Goal: Task Accomplishment & Management: Manage account settings

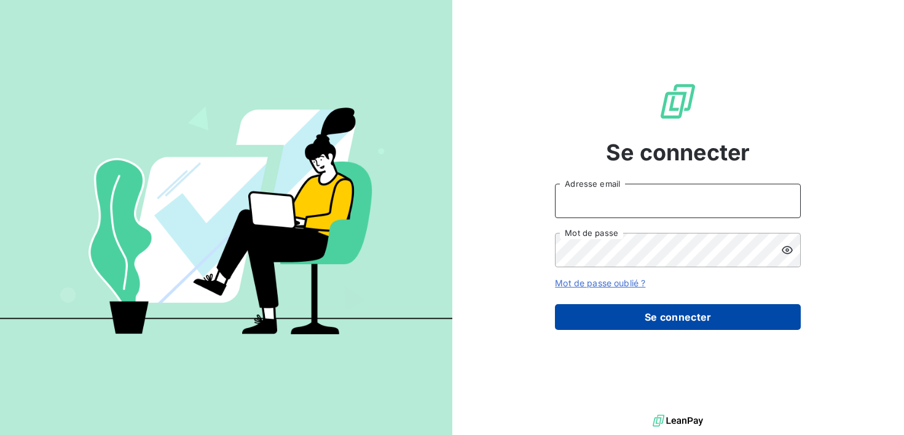
type input "[EMAIL_ADDRESS][DOMAIN_NAME]"
click at [693, 320] on button "Se connecter" at bounding box center [678, 317] width 246 height 26
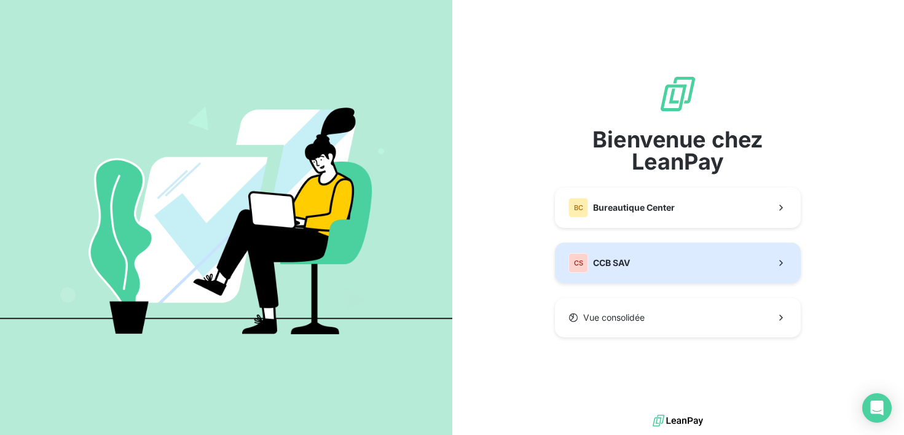
click at [667, 265] on button "CS CCB SAV" at bounding box center [678, 263] width 246 height 41
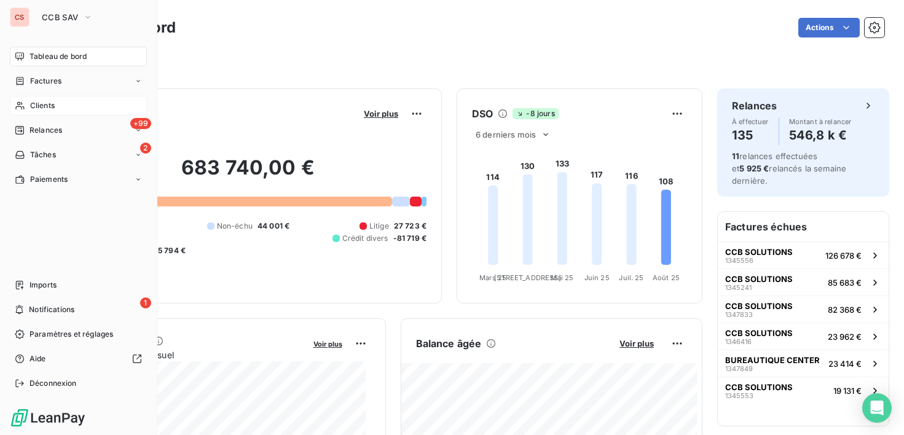
click at [44, 105] on span "Clients" at bounding box center [42, 105] width 25 height 11
